Goal: Transaction & Acquisition: Purchase product/service

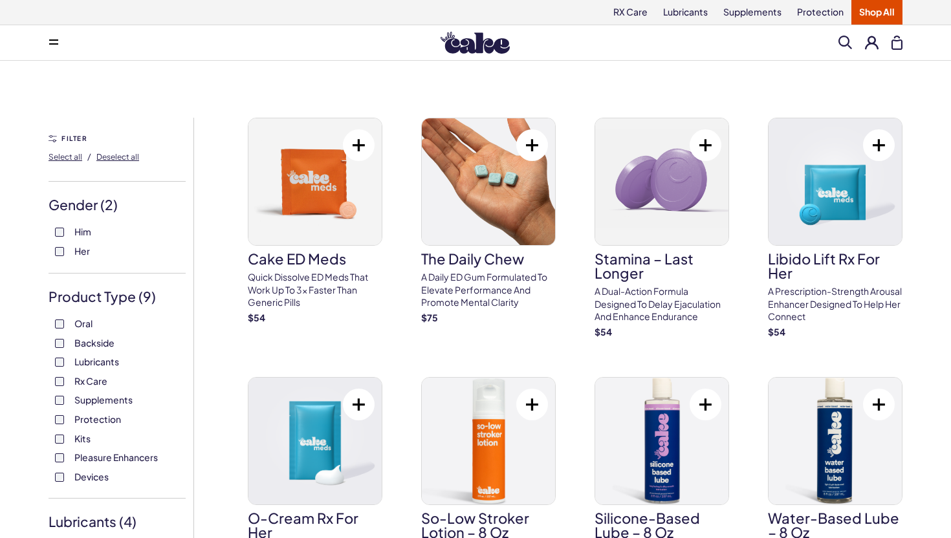
click at [872, 50] on div "Menu Search Clear All" at bounding box center [476, 43] width 932 height 26
click at [869, 45] on button at bounding box center [872, 43] width 14 height 14
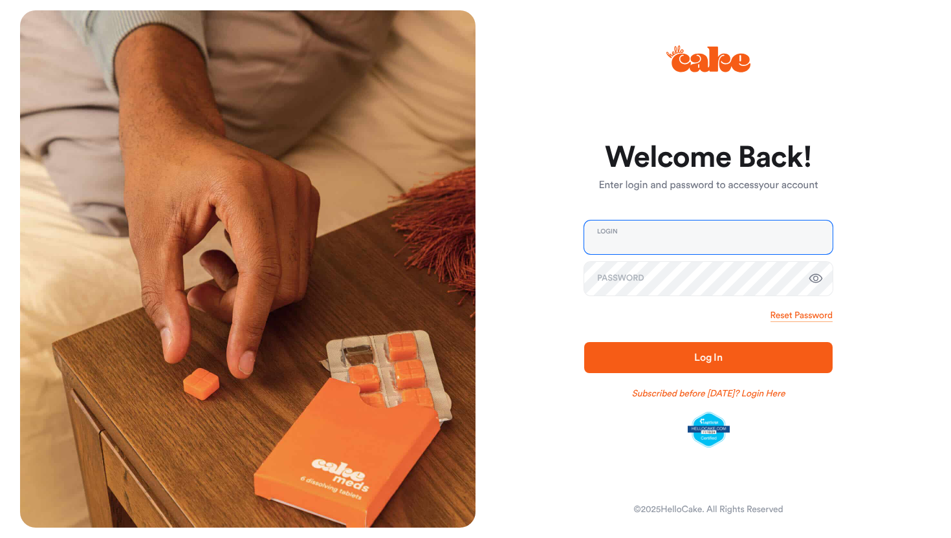
click at [641, 243] on input "email" at bounding box center [708, 238] width 248 height 34
type input "**********"
click at [726, 395] on link "Subscribed before Nov 1 2024? Login Here" at bounding box center [708, 394] width 153 height 13
click at [740, 355] on span "Log In" at bounding box center [708, 358] width 207 height 16
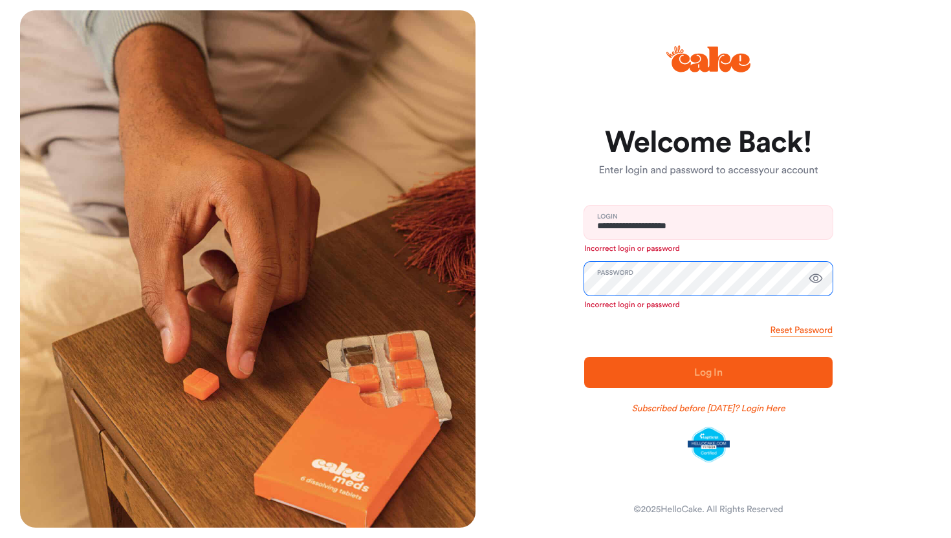
click at [513, 280] on div "**********" at bounding box center [704, 269] width 456 height 518
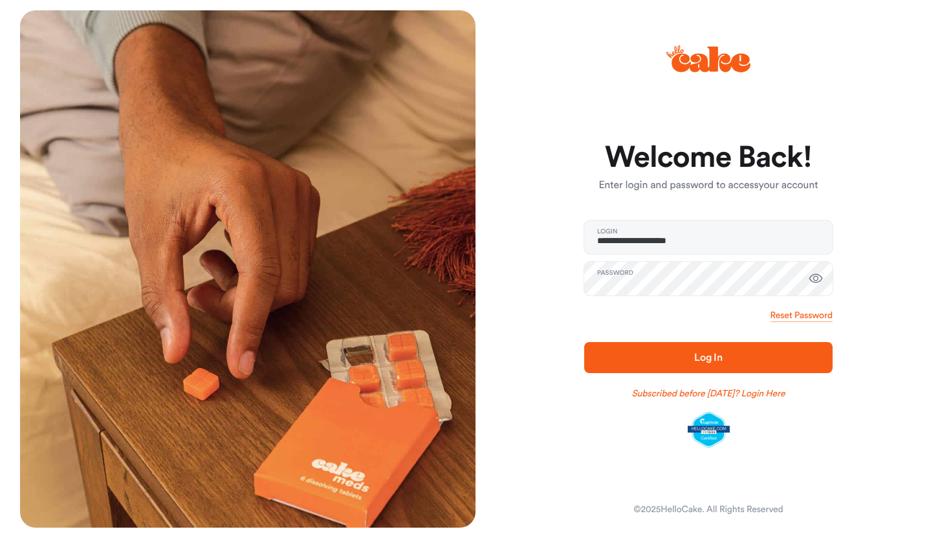
click at [652, 364] on span "Log In" at bounding box center [708, 358] width 207 height 16
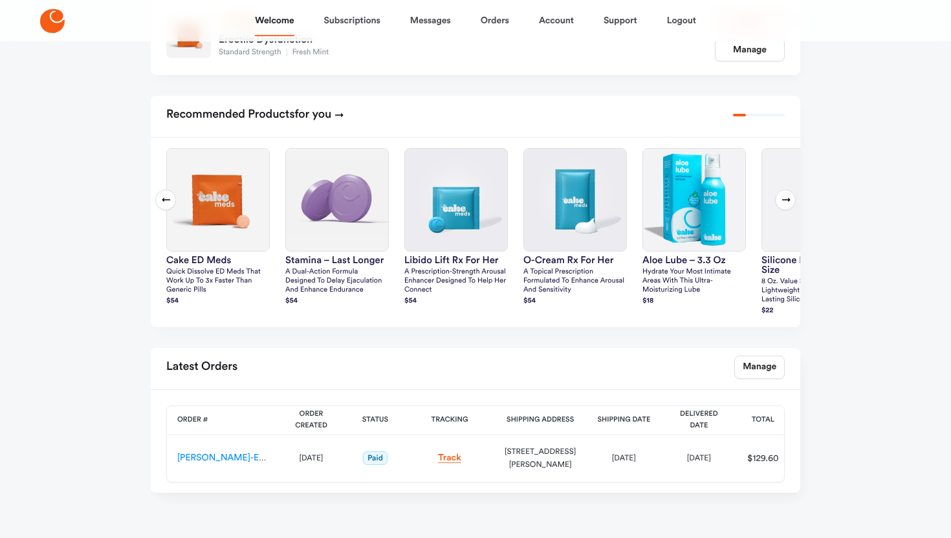
scroll to position [308, 0]
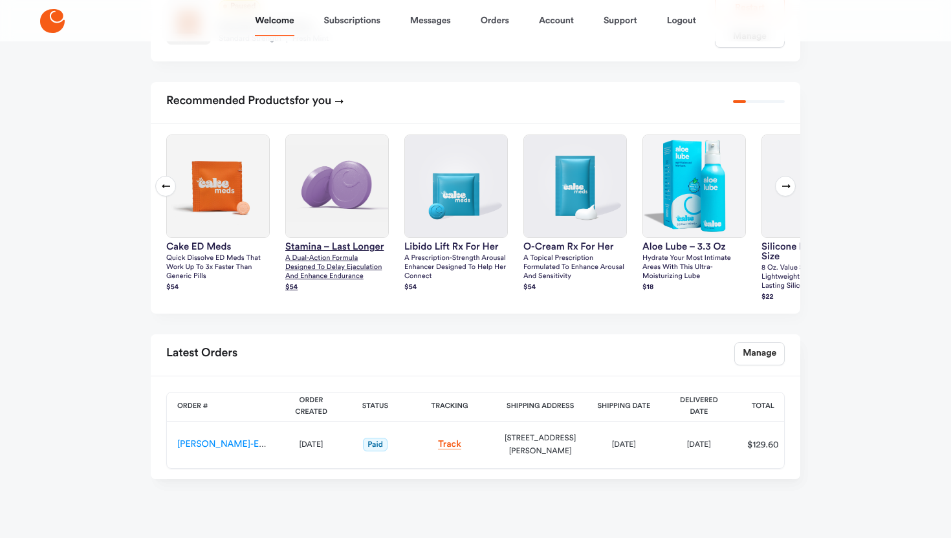
click at [324, 242] on h3 "Stamina – Last Longer" at bounding box center [337, 247] width 104 height 10
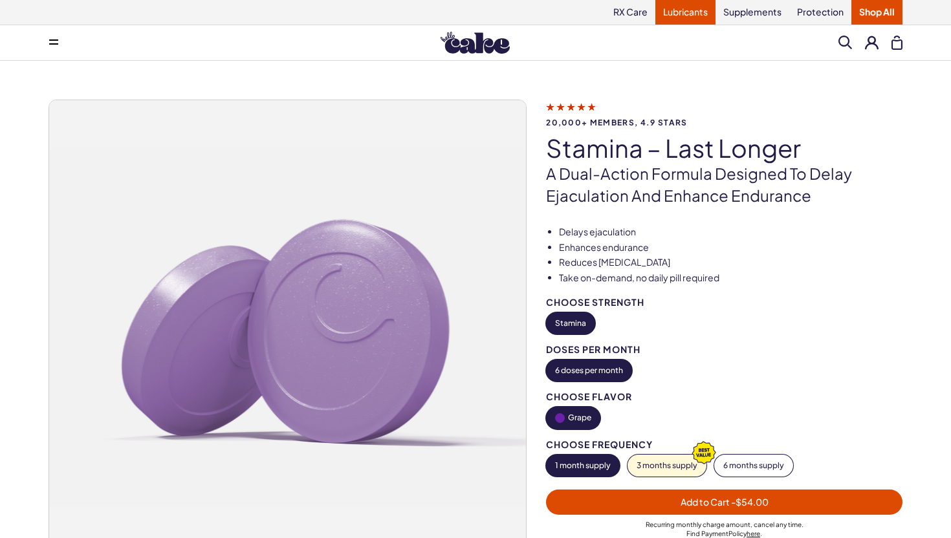
click at [698, 14] on link "Lubricants" at bounding box center [685, 12] width 60 height 25
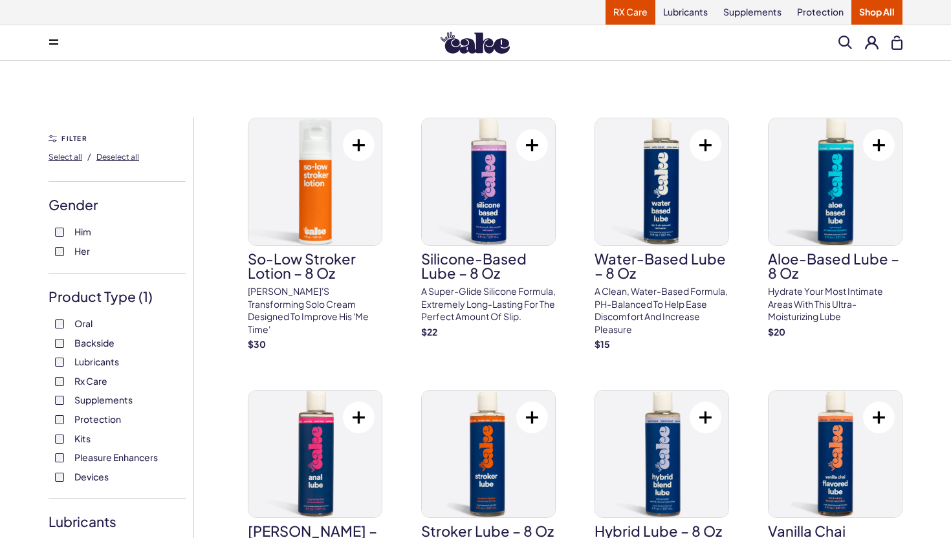
click at [628, 15] on link "RX Care" at bounding box center [631, 12] width 50 height 25
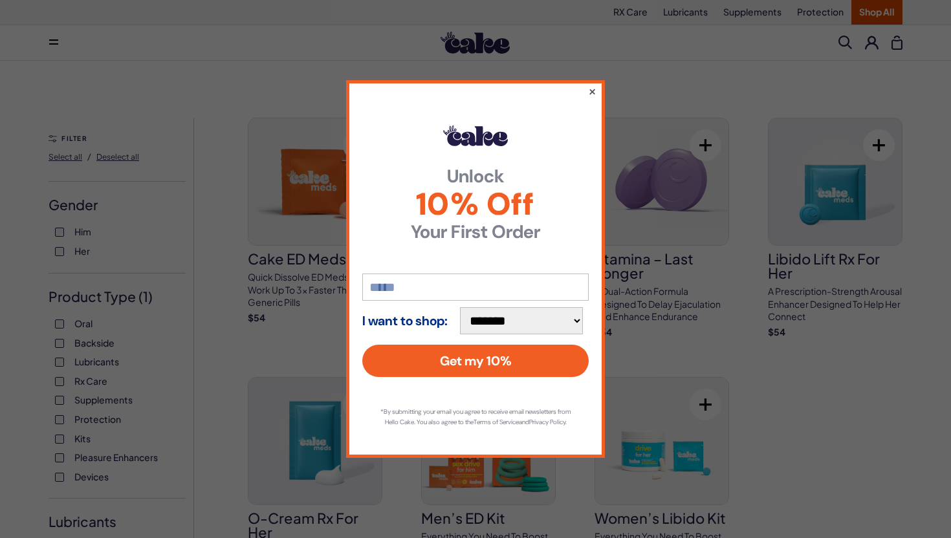
click at [591, 86] on button "×" at bounding box center [592, 91] width 8 height 16
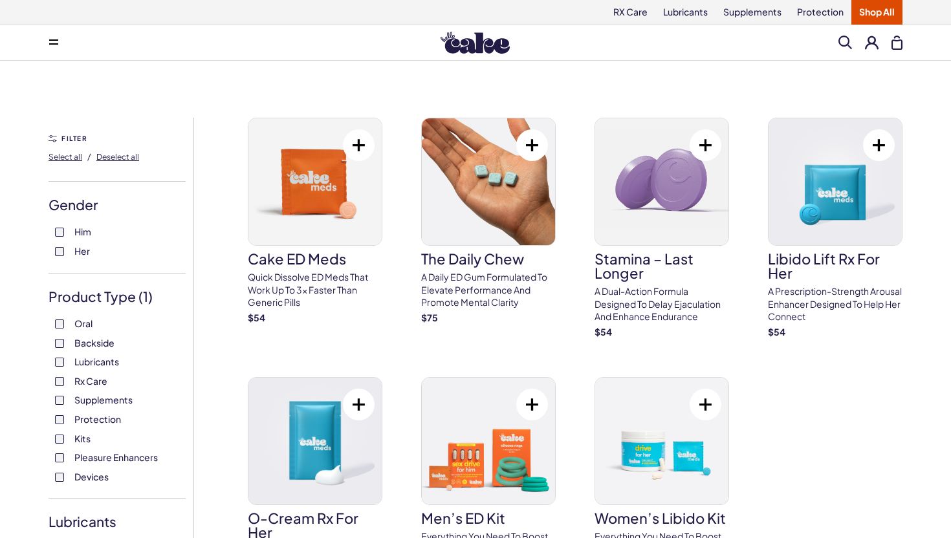
click at [867, 47] on button at bounding box center [872, 43] width 14 height 14
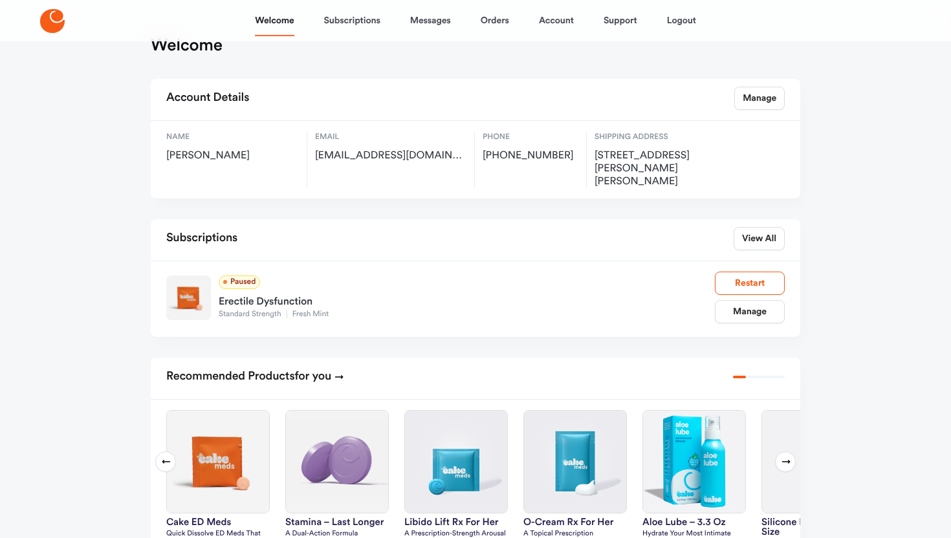
scroll to position [37, 0]
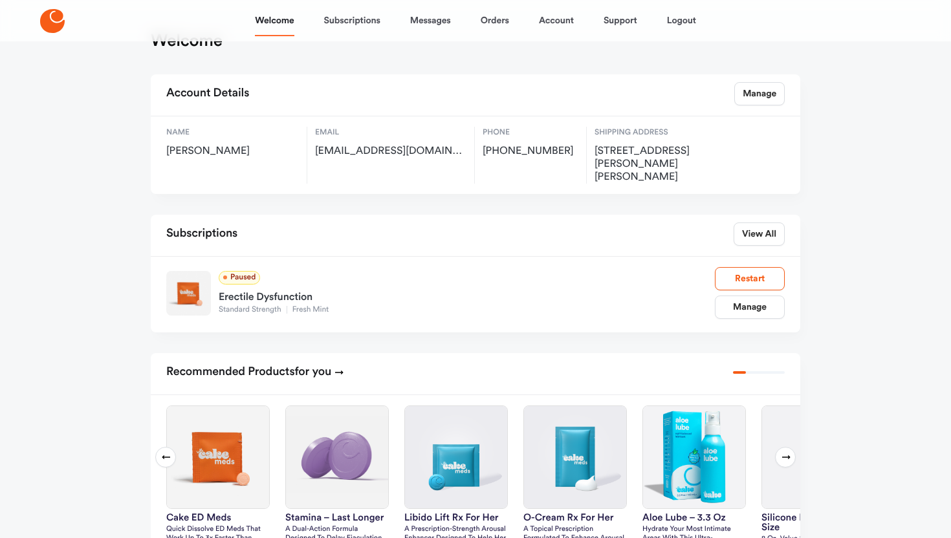
click at [293, 285] on div "Erectile Dysfunction" at bounding box center [467, 295] width 496 height 21
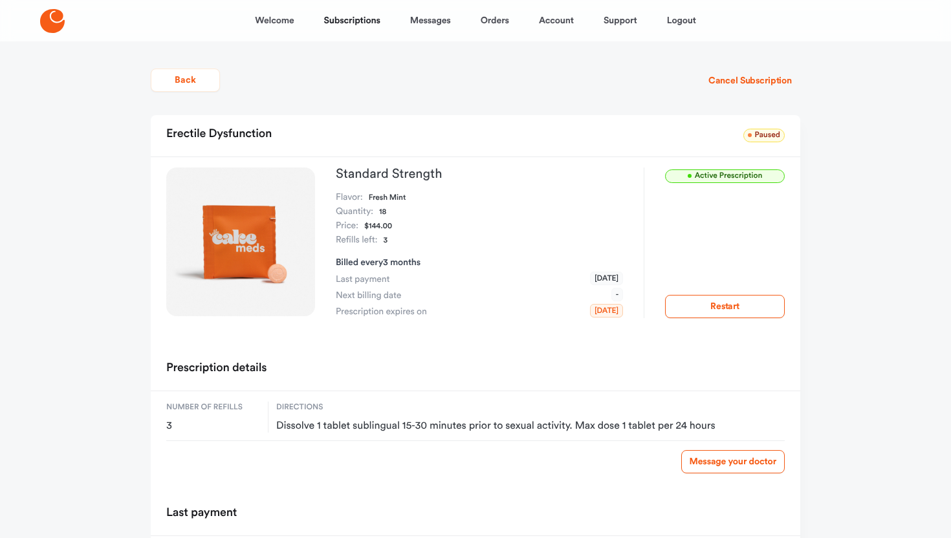
click at [372, 173] on h3 "Standard Strength" at bounding box center [479, 174] width 287 height 13
click at [368, 23] on link "Subscriptions" at bounding box center [352, 20] width 56 height 31
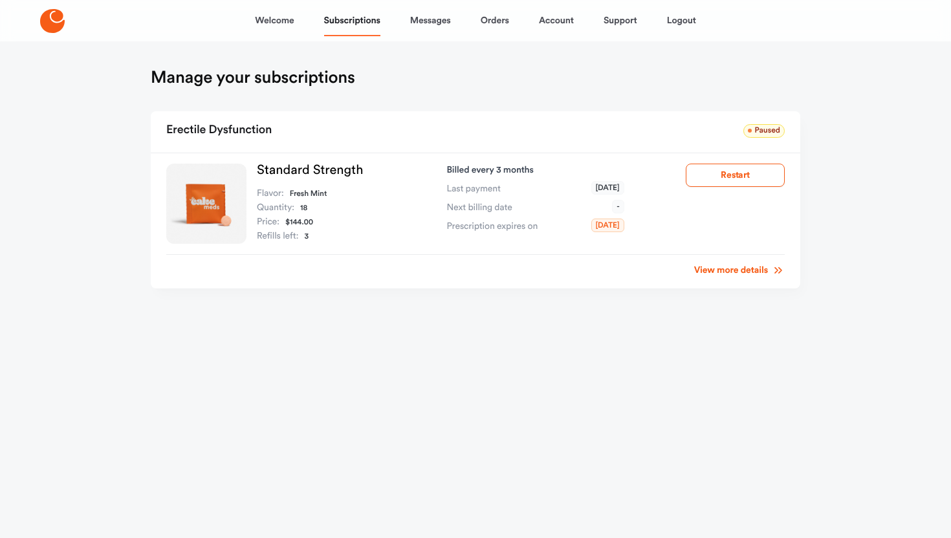
click at [328, 164] on link "Standard Strength" at bounding box center [310, 170] width 106 height 13
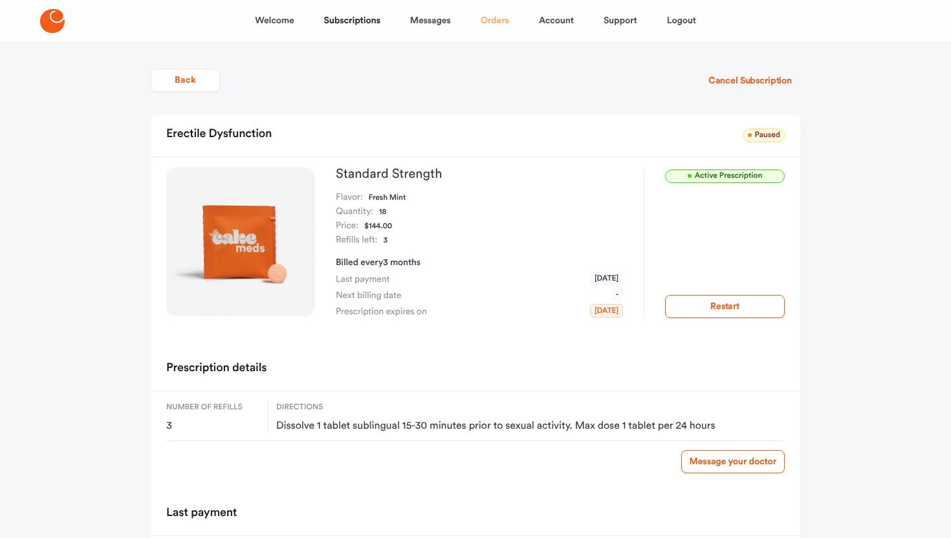
click at [503, 21] on link "Orders" at bounding box center [495, 20] width 28 height 31
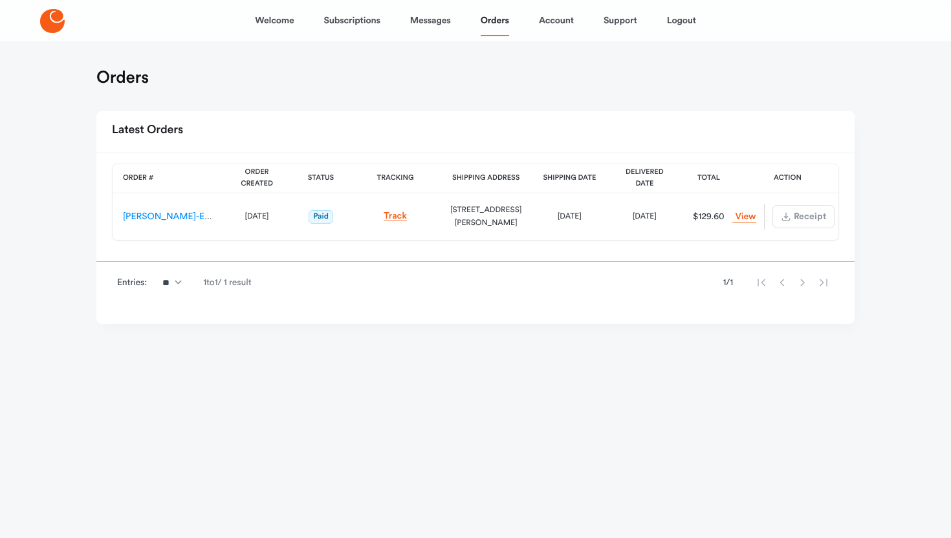
click at [51, 27] on icon at bounding box center [52, 21] width 25 height 24
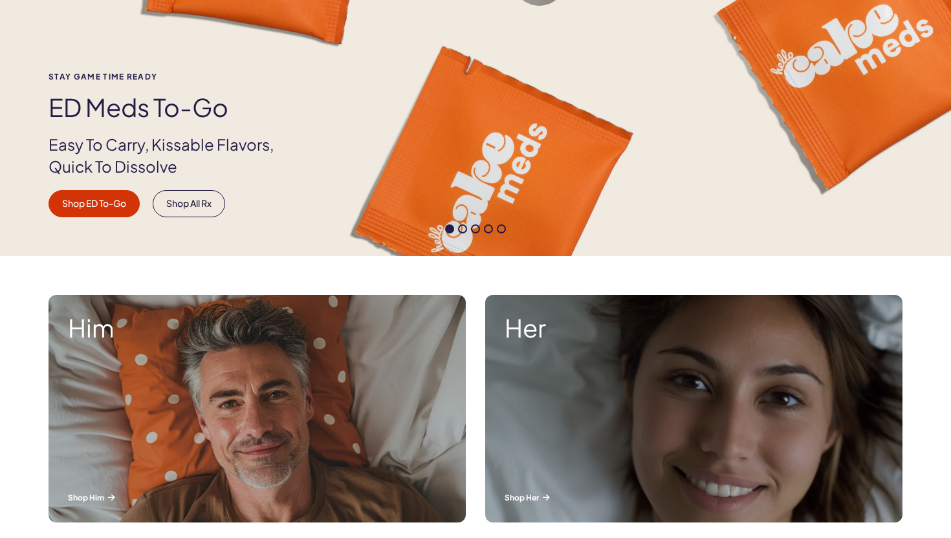
scroll to position [202, 0]
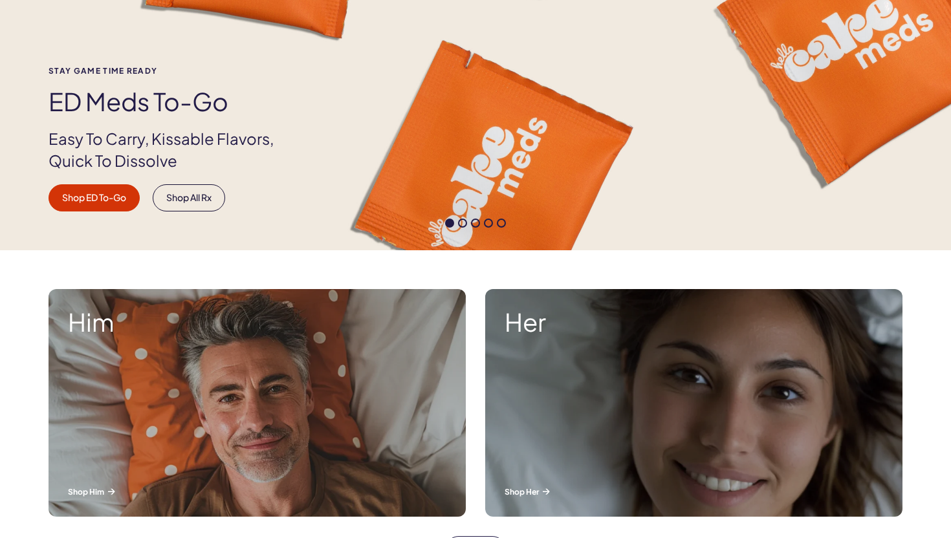
click at [241, 369] on div "Him Shop Him" at bounding box center [257, 403] width 417 height 228
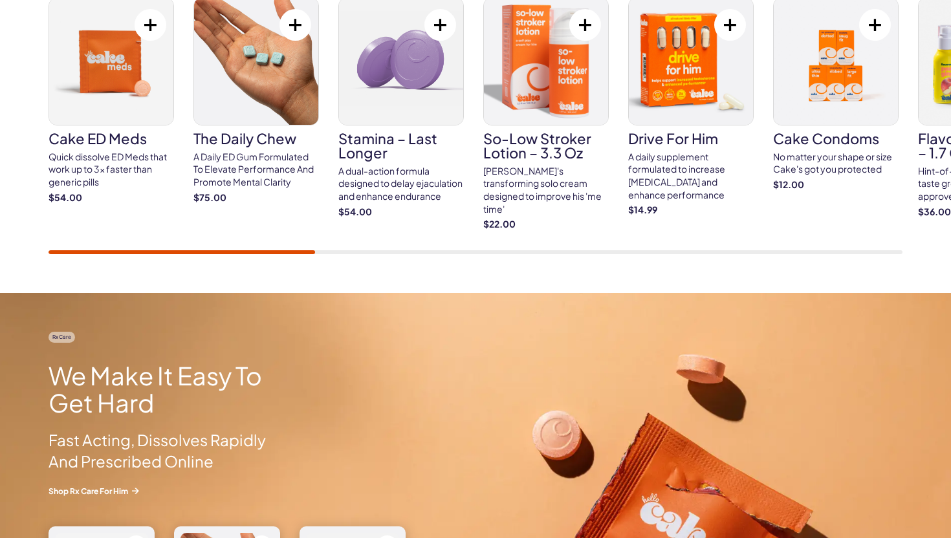
scroll to position [539, 0]
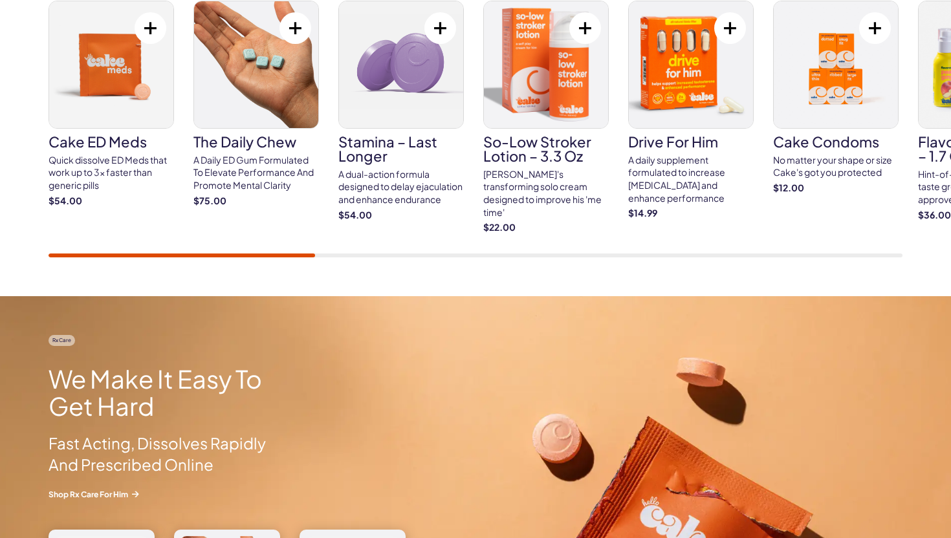
click at [82, 146] on h3 "Cake ED Meds" at bounding box center [112, 142] width 126 height 14
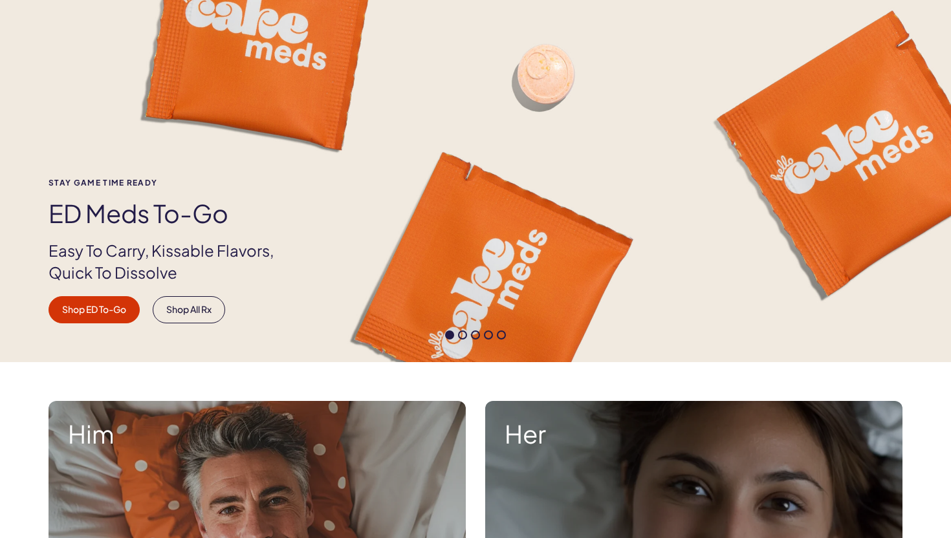
scroll to position [120, 0]
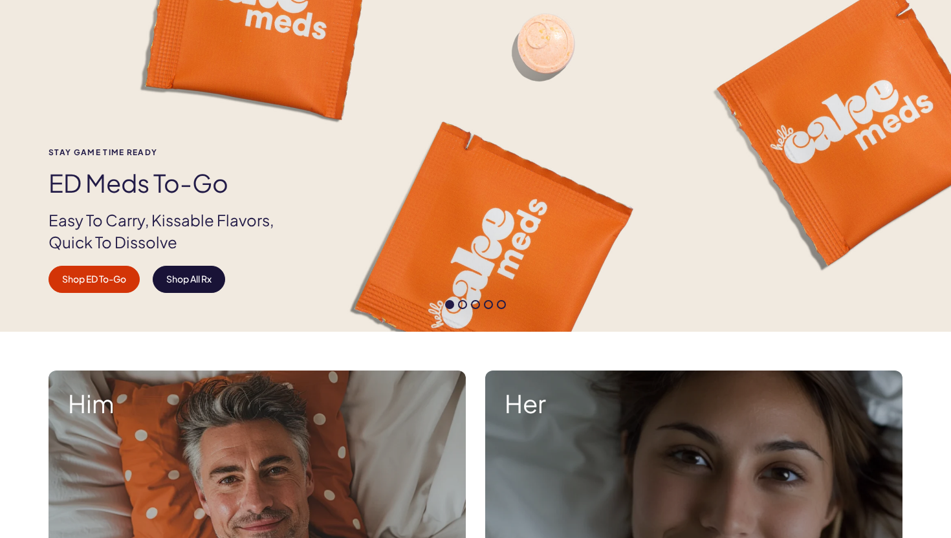
click at [189, 284] on link "Shop All Rx" at bounding box center [189, 279] width 72 height 27
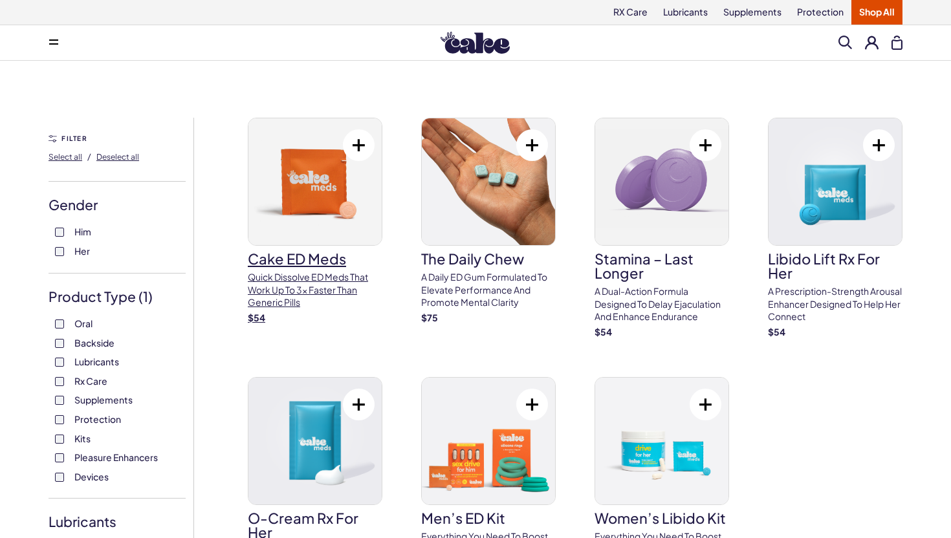
click at [291, 261] on h3 "Cake ED Meds" at bounding box center [315, 259] width 135 height 14
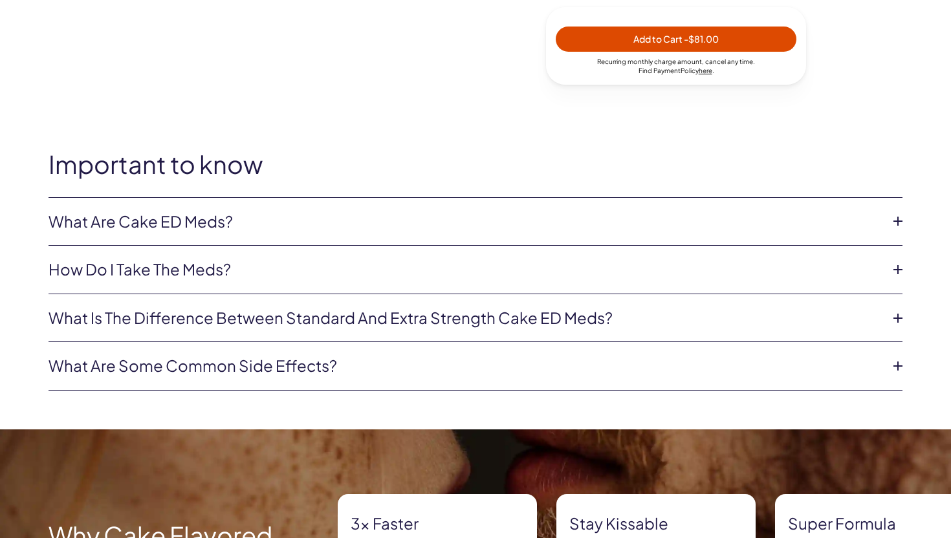
scroll to position [628, 0]
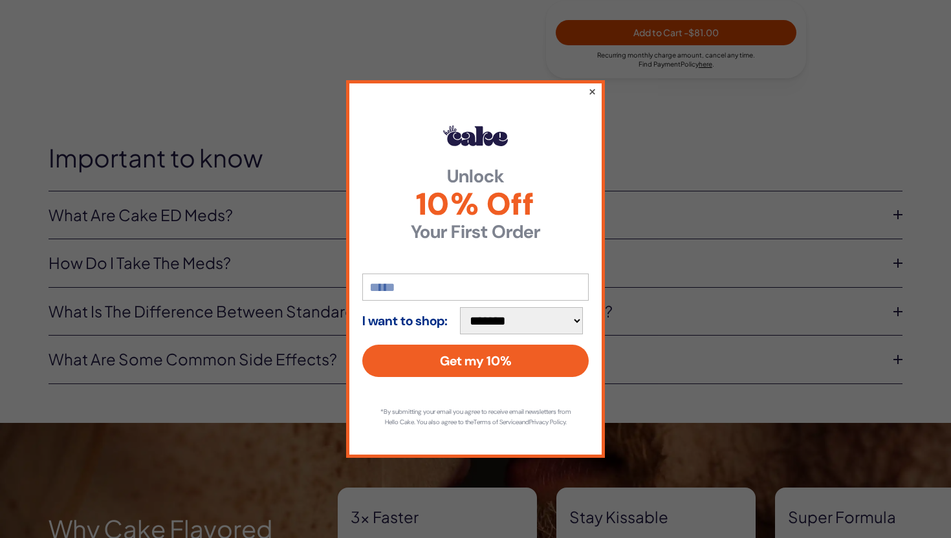
click at [595, 83] on button "×" at bounding box center [592, 91] width 8 height 16
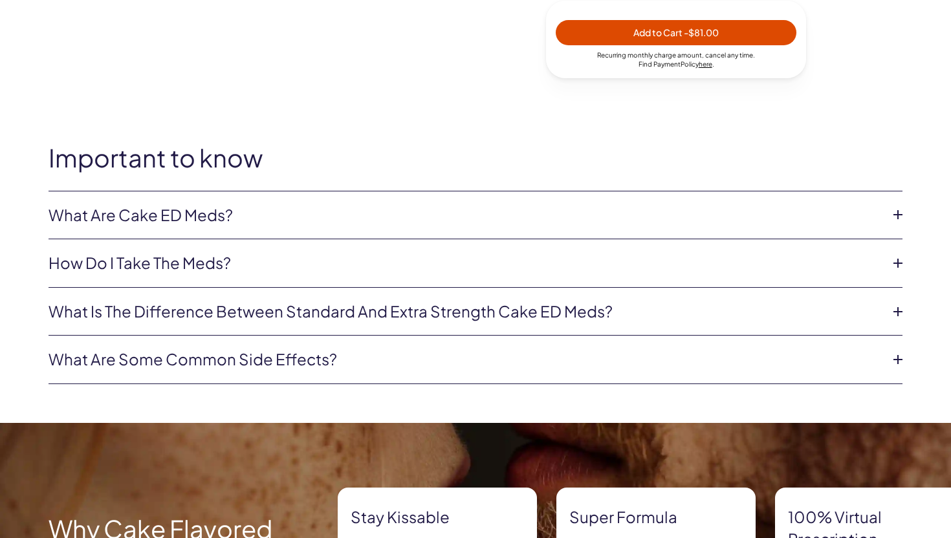
click at [618, 300] on li "What is the difference between Standard and Extra Strength Cake ED meds? Regula…" at bounding box center [476, 312] width 854 height 49
click at [624, 316] on link "What is the difference between Standard and Extra Strength Cake ED meds?" at bounding box center [465, 312] width 833 height 22
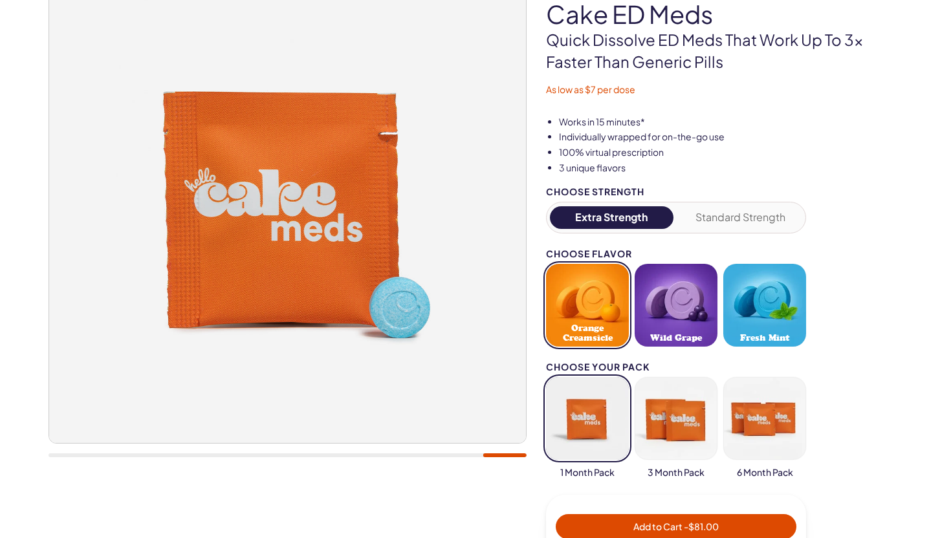
scroll to position [135, 0]
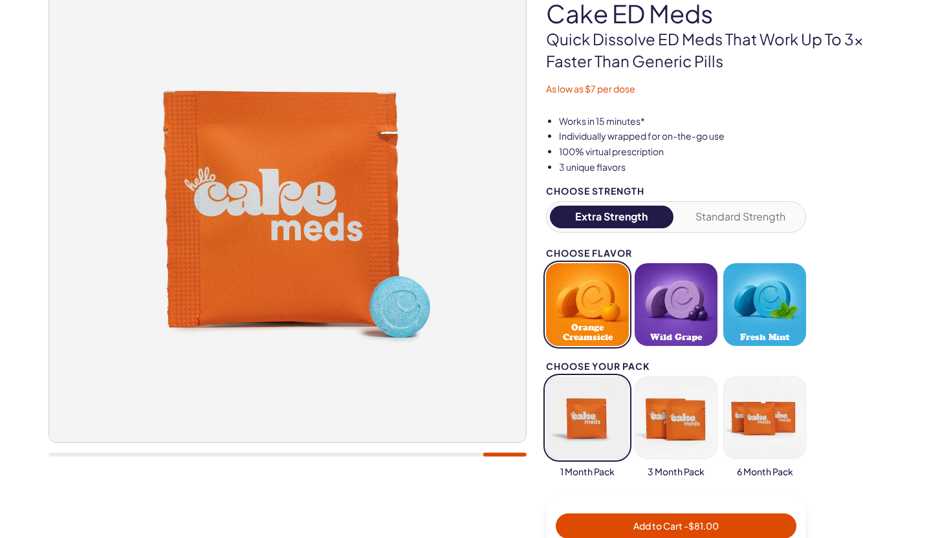
click at [749, 209] on button "Standard Strength" at bounding box center [741, 217] width 124 height 23
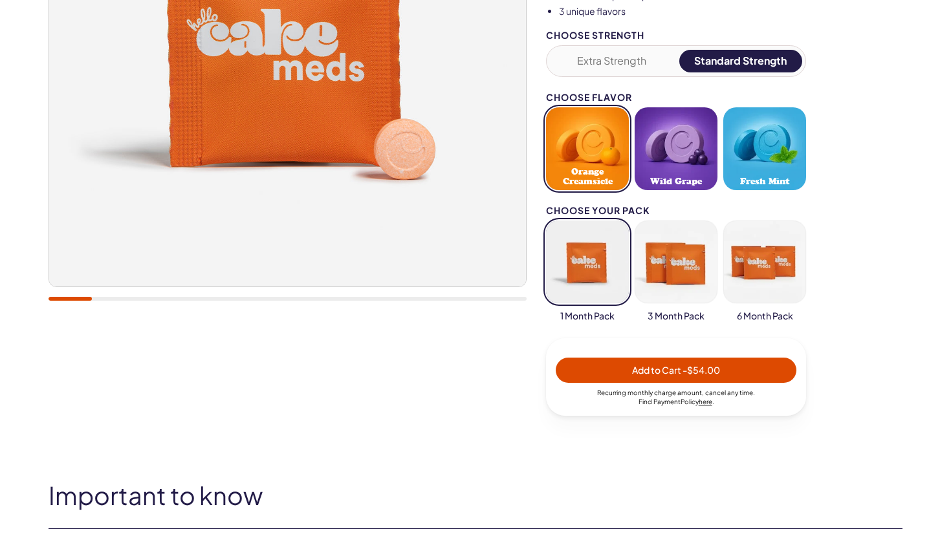
scroll to position [298, 0]
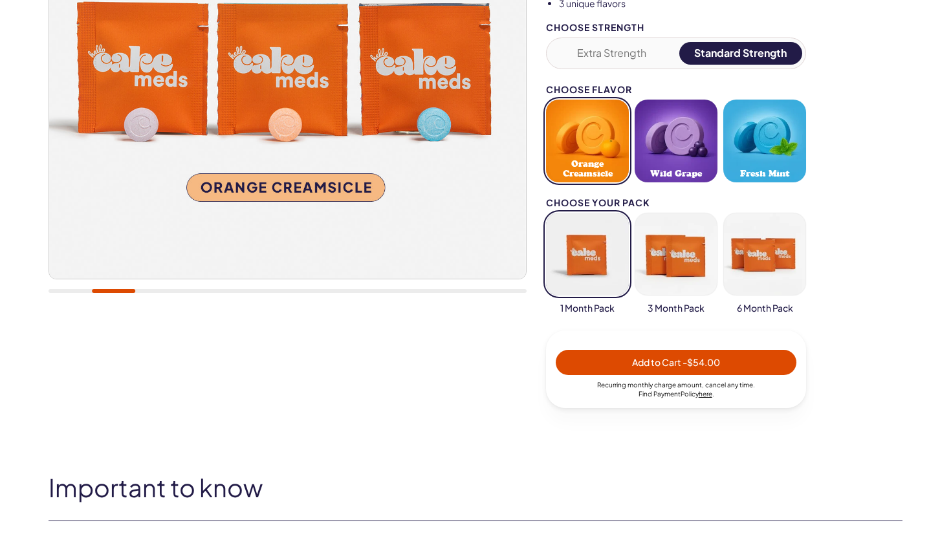
click at [766, 151] on button "Fresh Mint" at bounding box center [764, 141] width 83 height 83
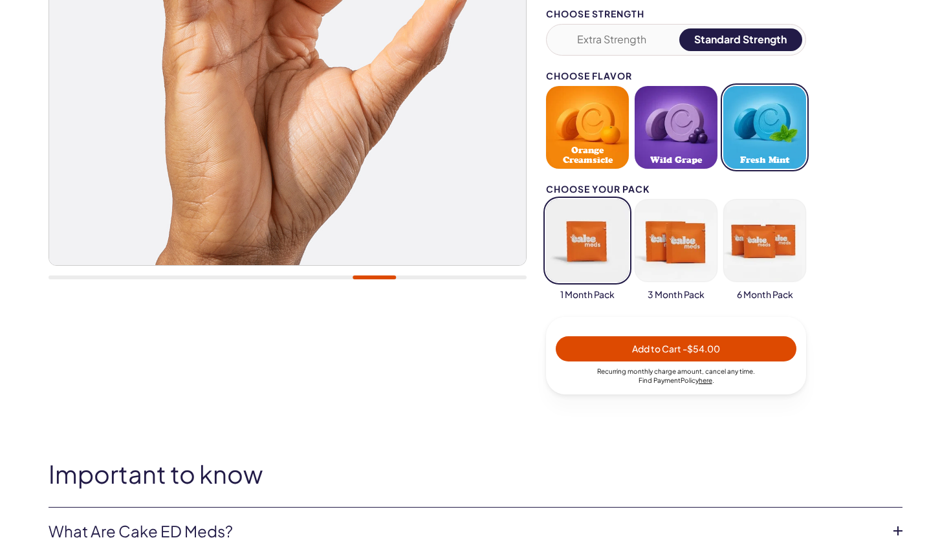
scroll to position [300, 0]
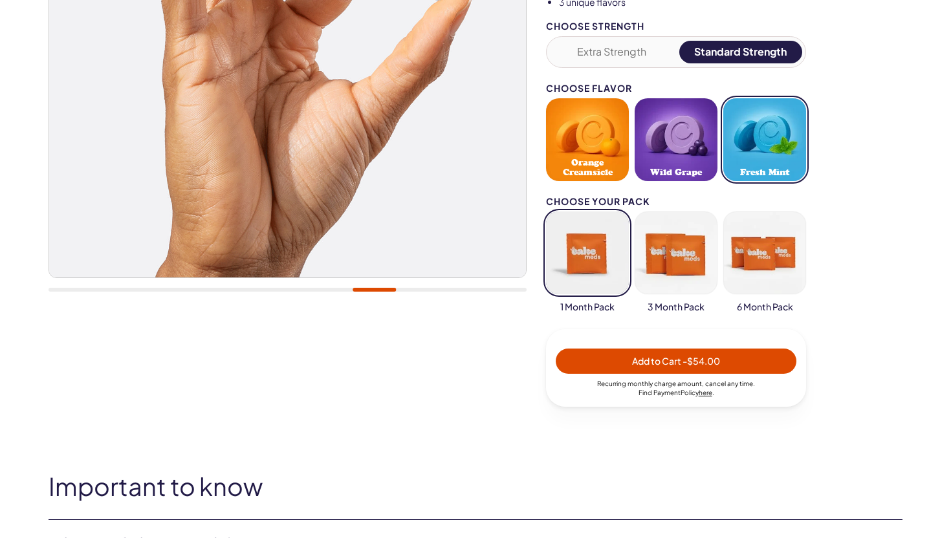
click at [626, 56] on button "Extra Strength" at bounding box center [612, 52] width 124 height 23
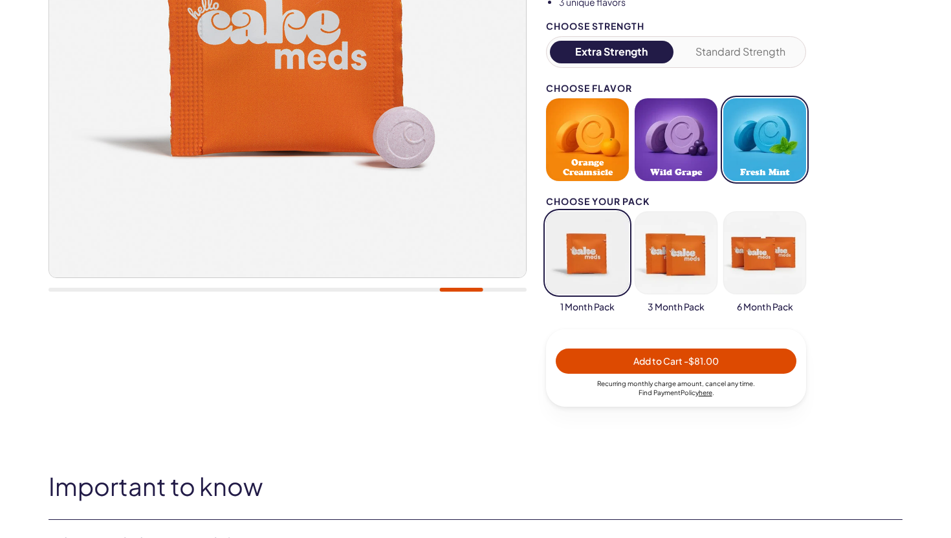
click at [676, 258] on button "button" at bounding box center [676, 253] width 83 height 83
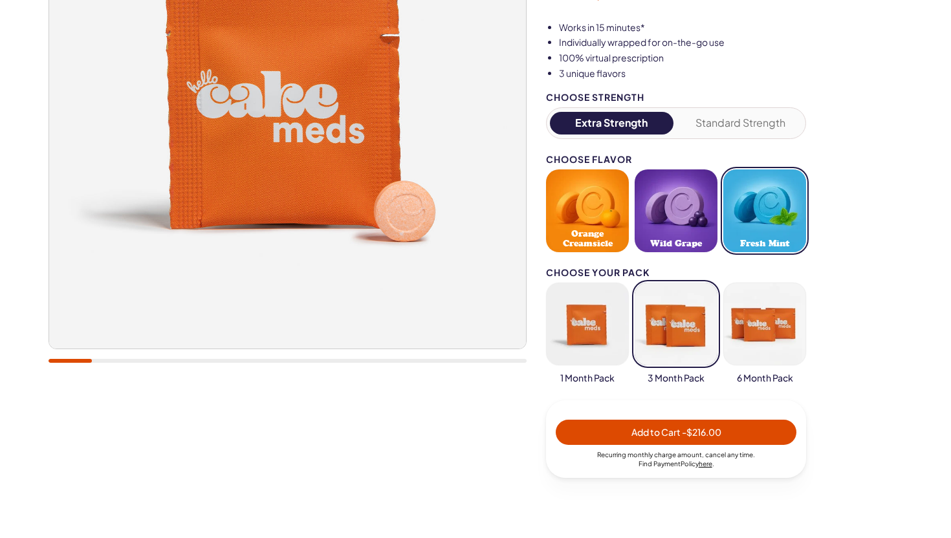
scroll to position [237, 0]
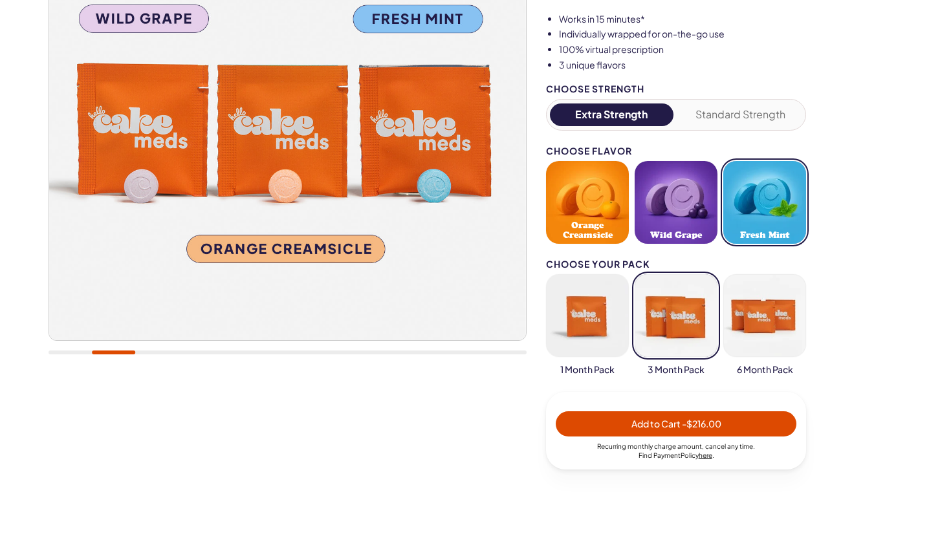
click at [731, 111] on button "Standard Strength" at bounding box center [741, 115] width 124 height 23
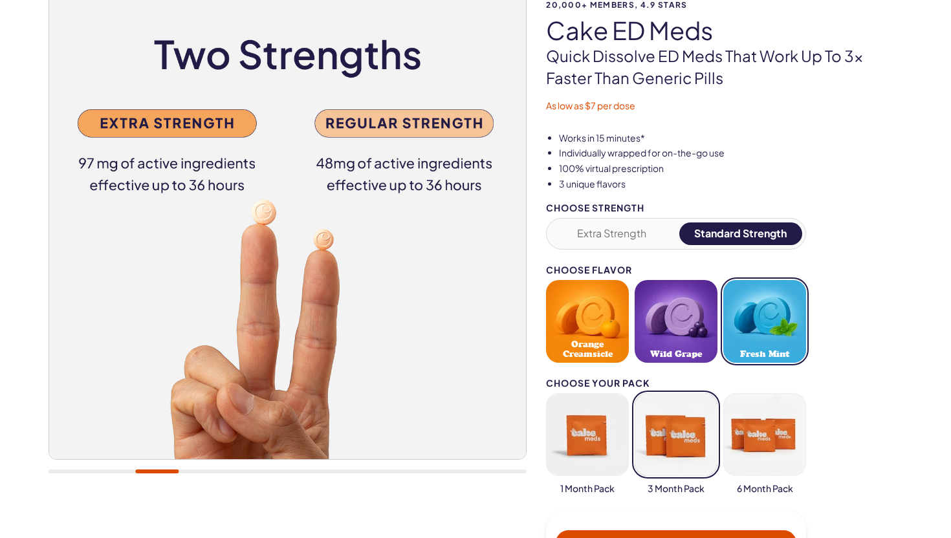
scroll to position [109, 0]
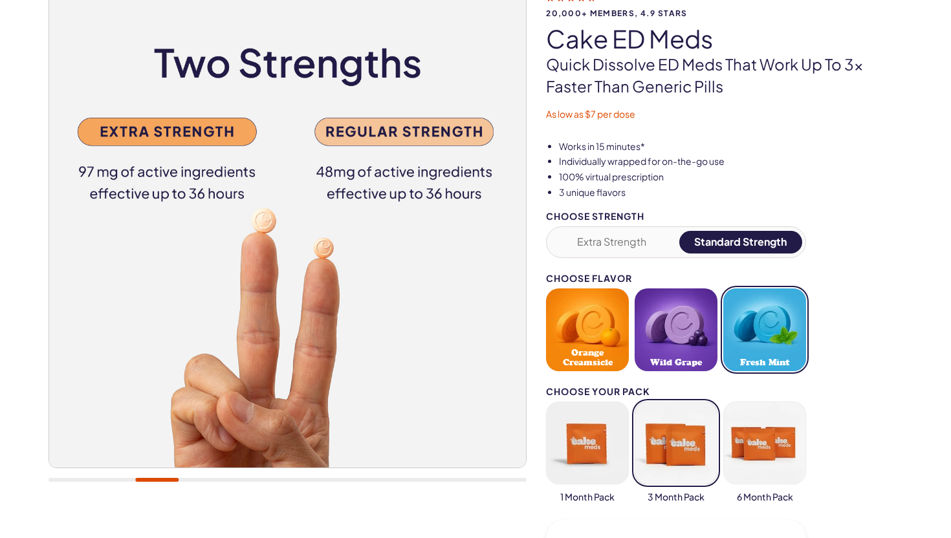
click at [625, 230] on div "Extra Strength Standard Strength" at bounding box center [676, 242] width 260 height 32
click at [626, 240] on button "Extra Strength" at bounding box center [612, 242] width 124 height 23
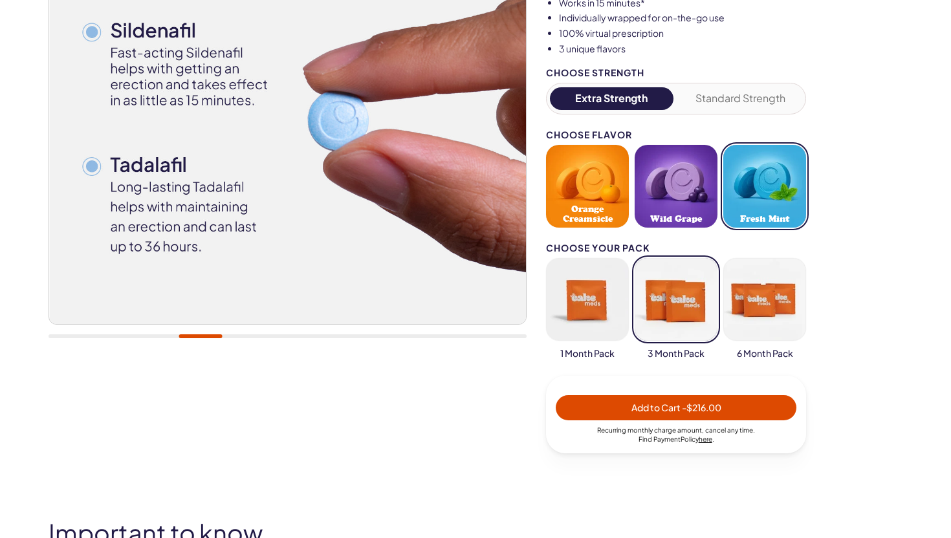
scroll to position [256, 0]
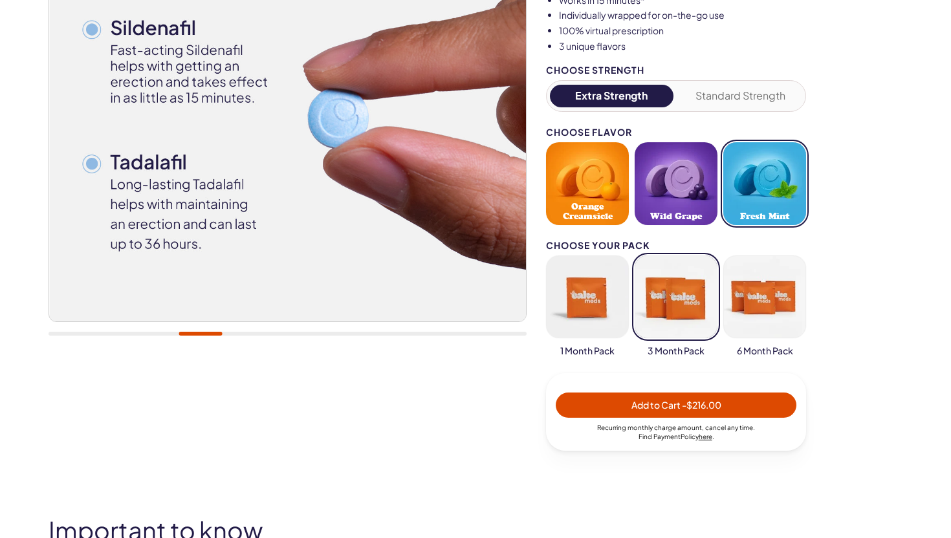
click at [596, 311] on button "button" at bounding box center [587, 297] width 83 height 83
click at [646, 404] on span "Add to Cart - $81.00" at bounding box center [675, 405] width 85 height 12
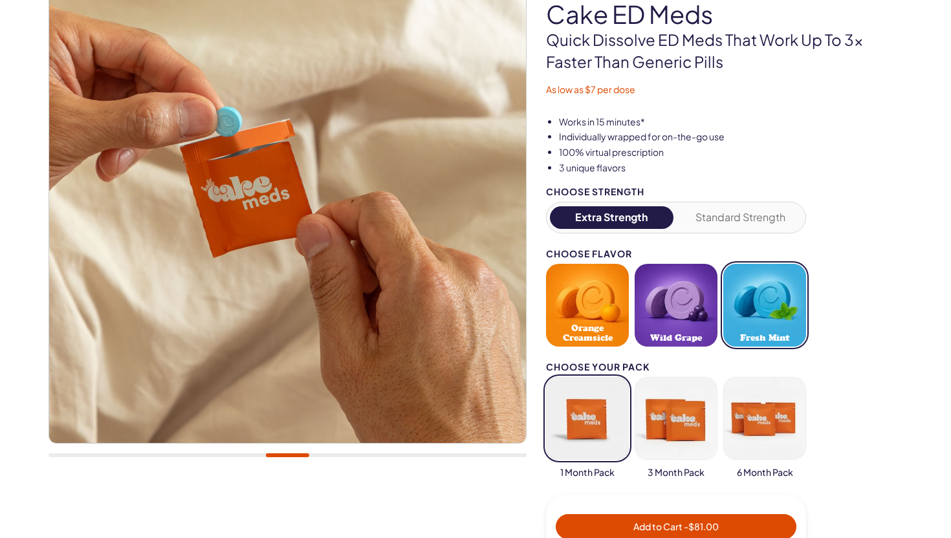
scroll to position [0, 0]
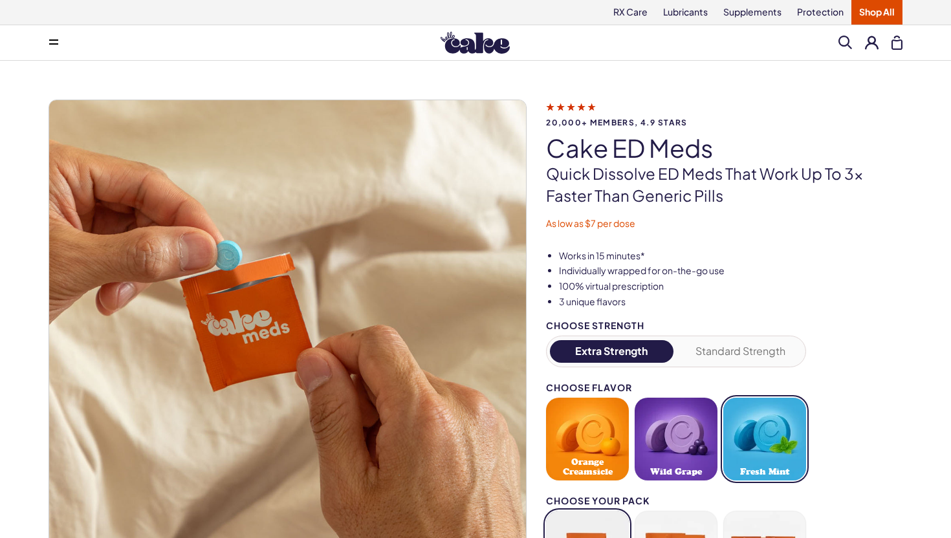
click at [872, 43] on button at bounding box center [872, 43] width 14 height 14
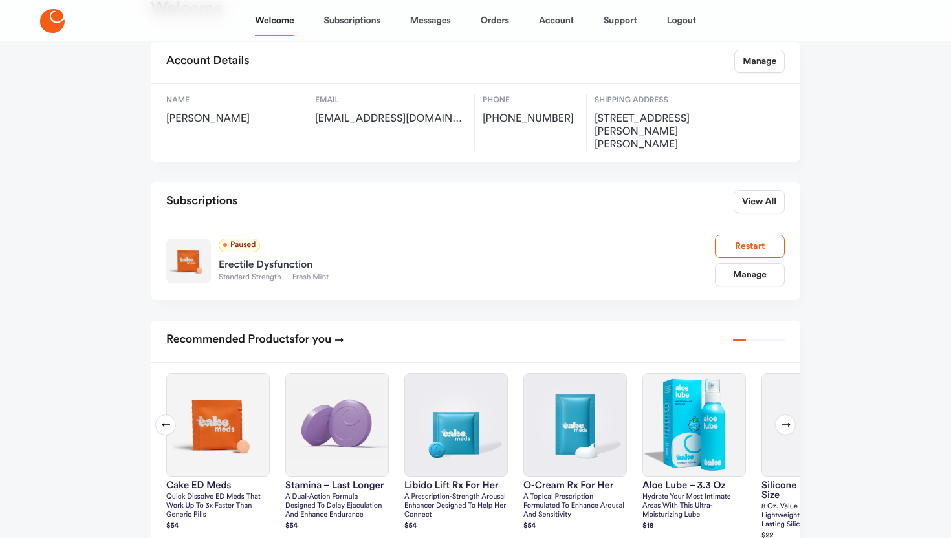
scroll to position [113, 0]
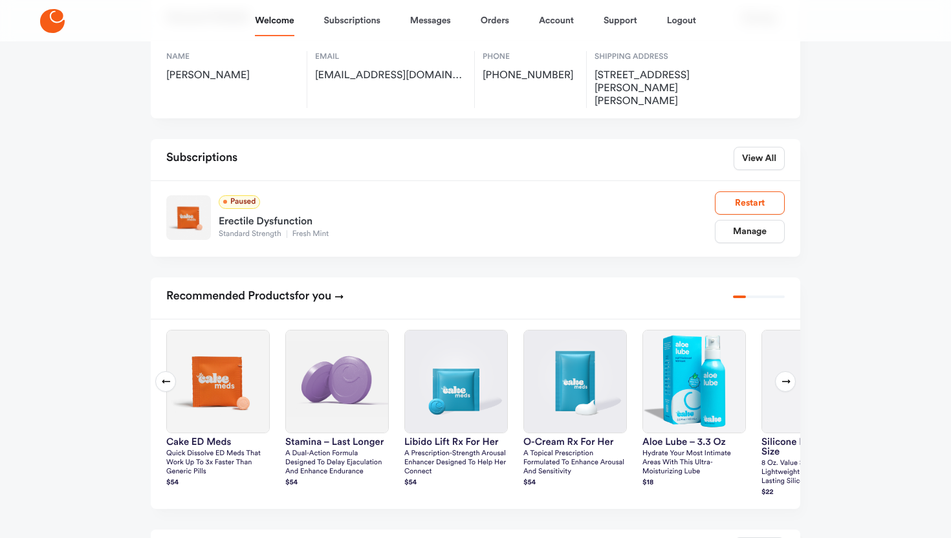
click at [246, 209] on div "Erectile Dysfunction" at bounding box center [467, 219] width 496 height 21
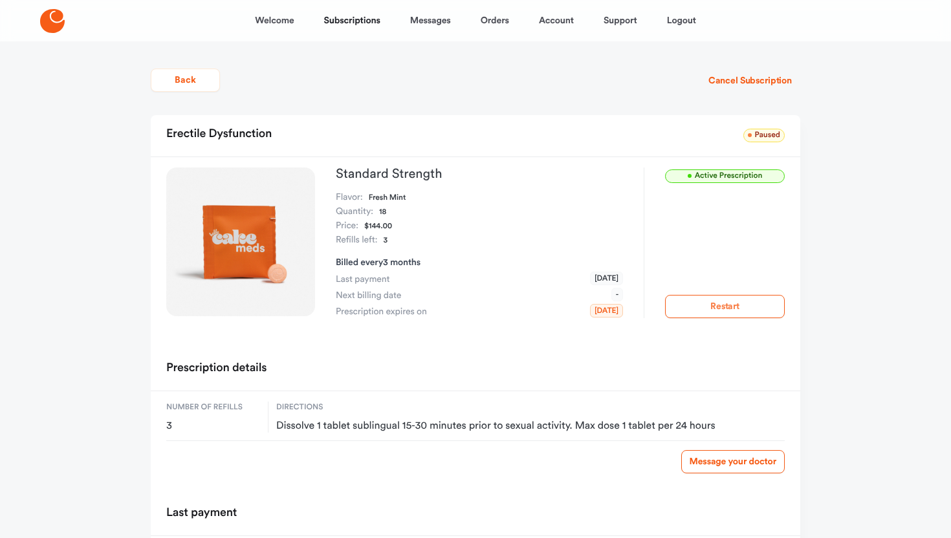
click at [718, 309] on button "Restart" at bounding box center [725, 306] width 120 height 23
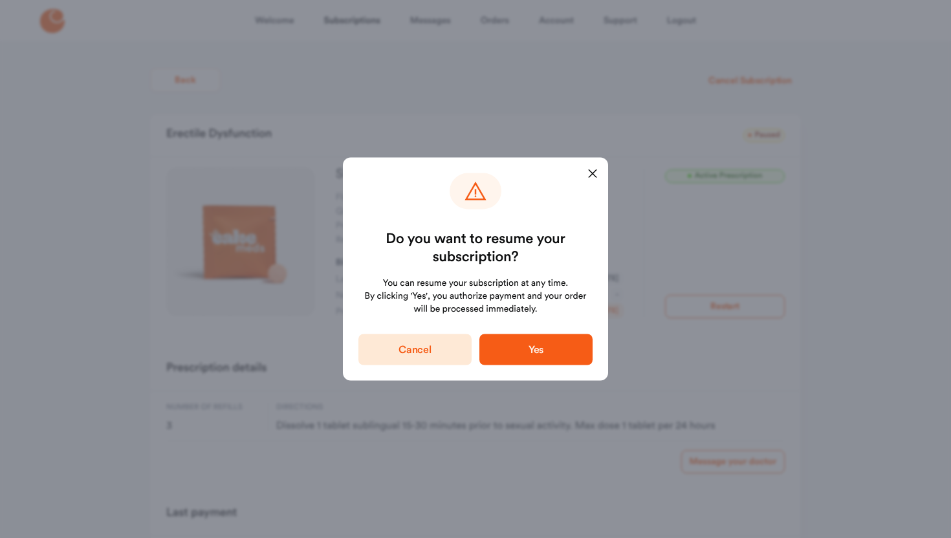
click at [522, 351] on span "Yes" at bounding box center [536, 350] width 72 height 16
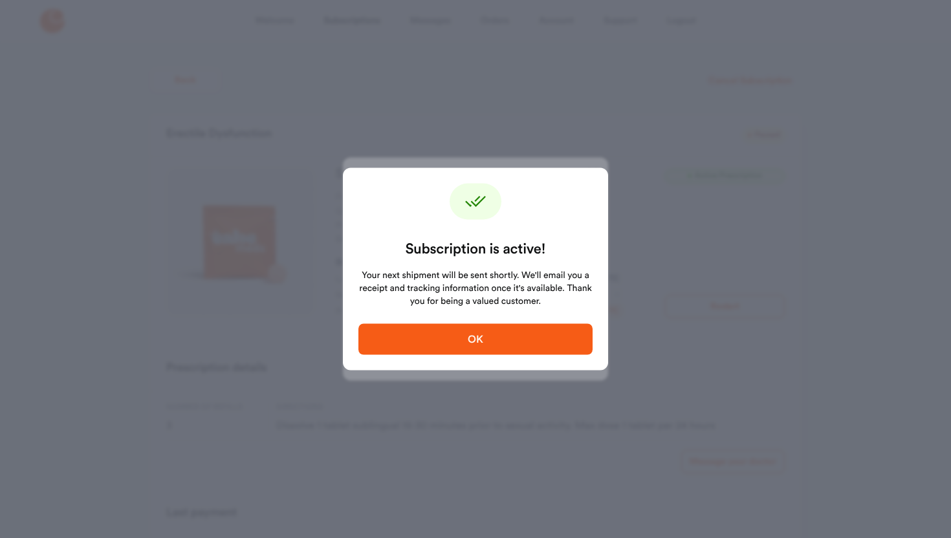
click at [478, 336] on span "OK" at bounding box center [476, 340] width 16 height 10
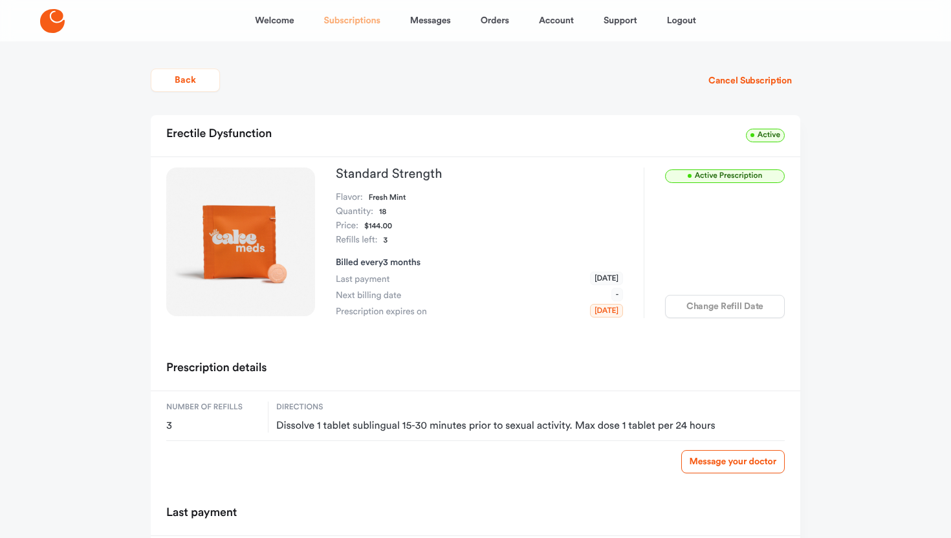
click at [340, 23] on link "Subscriptions" at bounding box center [352, 20] width 56 height 31
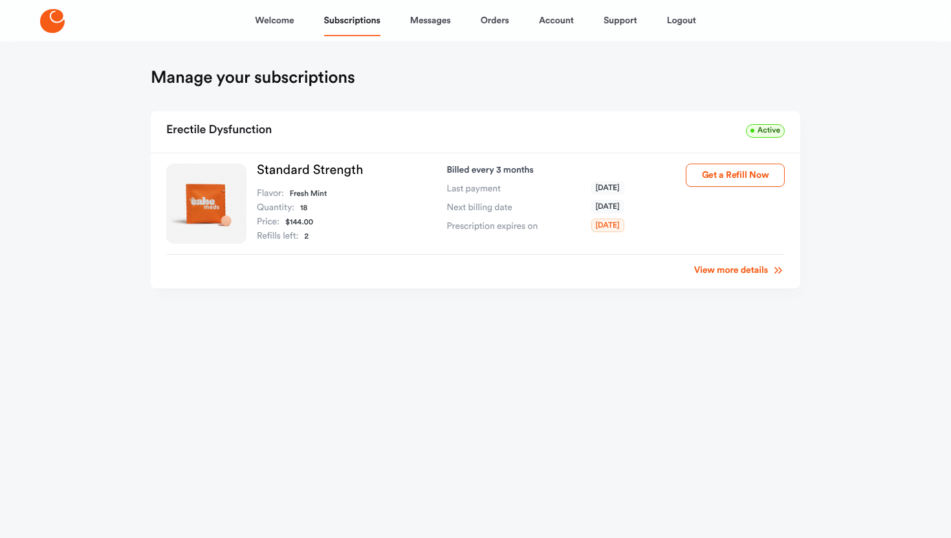
click at [725, 274] on link "View more details" at bounding box center [739, 270] width 91 height 13
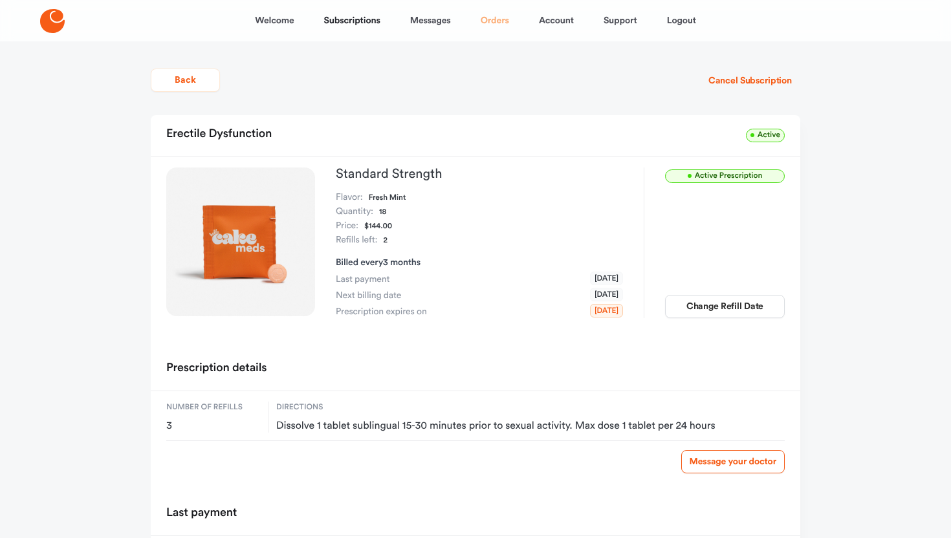
click at [503, 17] on link "Orders" at bounding box center [495, 20] width 28 height 31
